Goal: Task Accomplishment & Management: Complete application form

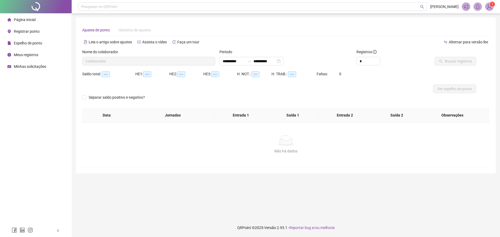
type input "**********"
drag, startPoint x: 21, startPoint y: 0, endPoint x: 34, endPoint y: 103, distance: 103.3
click at [34, 116] on div "Página inicial Registrar ponto Espelho de ponto Meus registros Minhas solicitaç…" at bounding box center [36, 112] width 72 height 224
click at [24, 19] on span "Página inicial" at bounding box center [25, 20] width 22 height 4
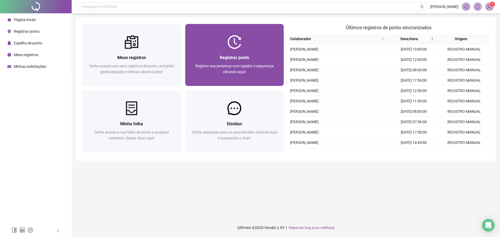
click at [254, 41] on div at bounding box center [234, 42] width 99 height 14
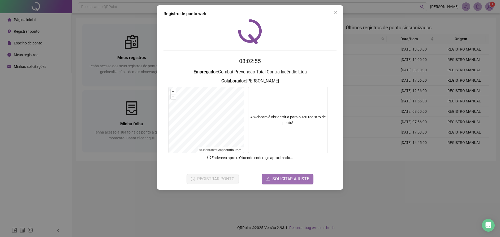
click at [283, 180] on span "SOLICITAR AJUSTE" at bounding box center [290, 179] width 37 height 6
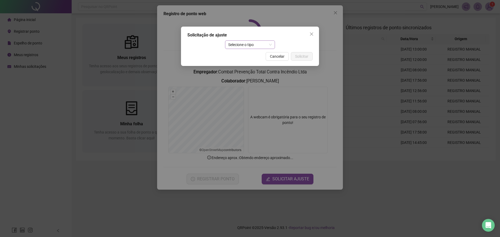
click at [252, 46] on span "Selecione o tipo" at bounding box center [250, 45] width 44 height 8
click at [260, 58] on div "Ajuste manual" at bounding box center [250, 55] width 42 height 6
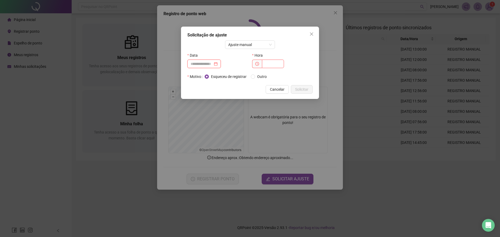
click at [199, 66] on input at bounding box center [202, 64] width 22 height 6
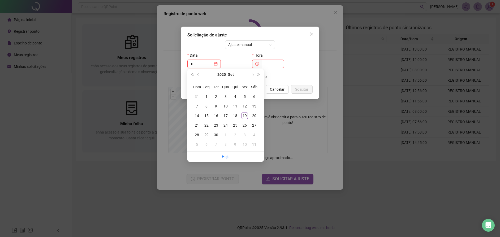
type input "**********"
click at [244, 118] on div "19" at bounding box center [245, 115] width 6 height 6
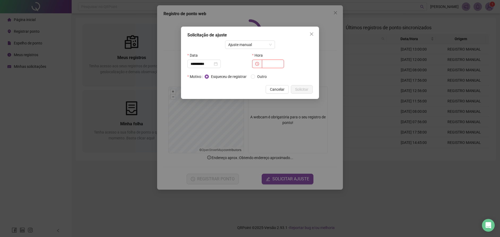
click at [276, 62] on input "text" at bounding box center [273, 63] width 22 height 8
type input "*****"
click at [300, 90] on span "Solicitar" at bounding box center [301, 89] width 13 height 6
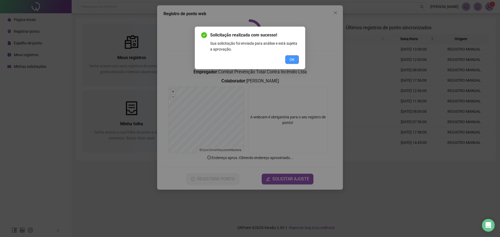
drag, startPoint x: 293, startPoint y: 57, endPoint x: 290, endPoint y: 49, distance: 8.8
click at [292, 57] on span "OK" at bounding box center [292, 60] width 5 height 6
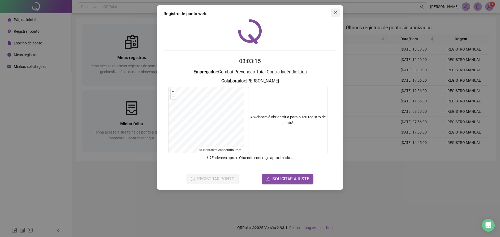
drag, startPoint x: 335, startPoint y: 14, endPoint x: 330, endPoint y: 3, distance: 11.6
click at [335, 13] on icon "close" at bounding box center [336, 13] width 4 height 4
